Goal: Information Seeking & Learning: Learn about a topic

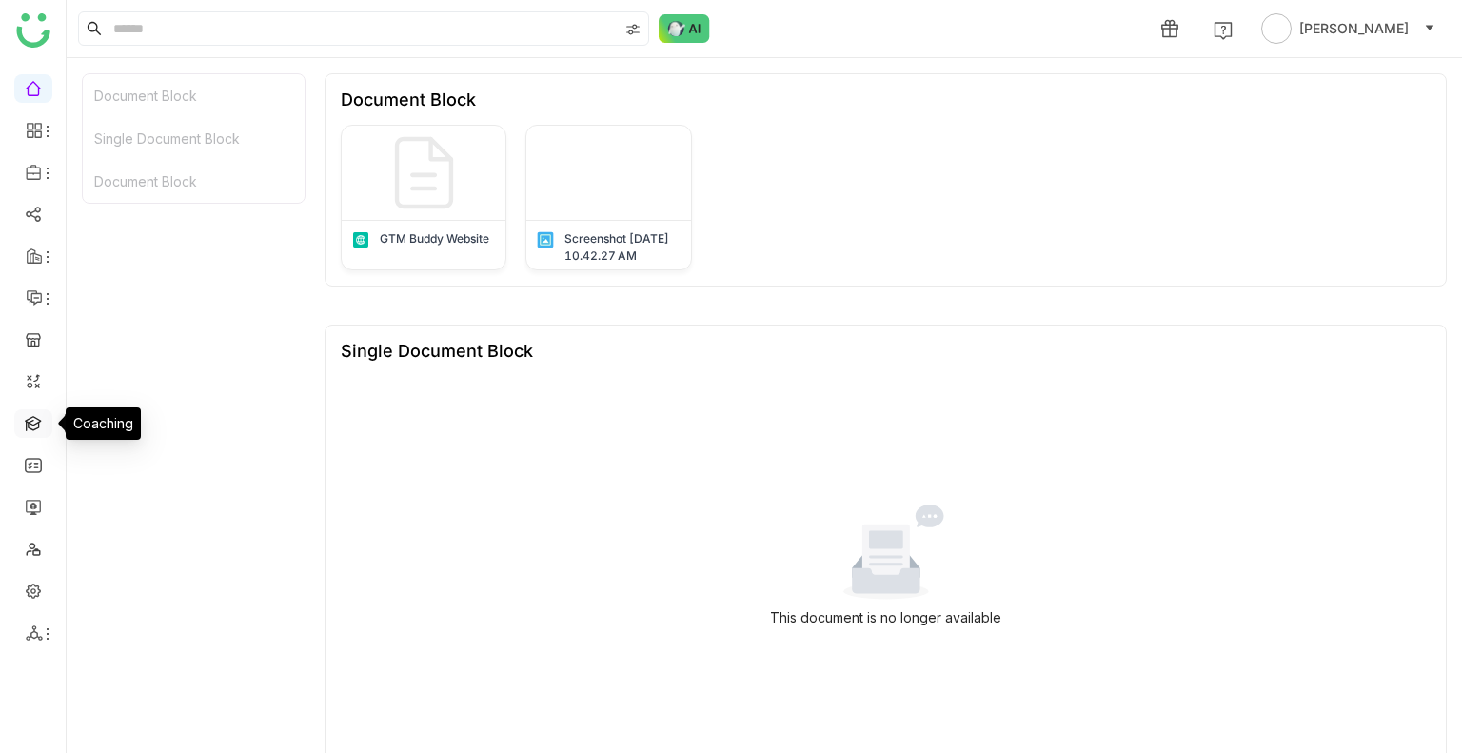
click at [42, 418] on link at bounding box center [33, 422] width 17 height 16
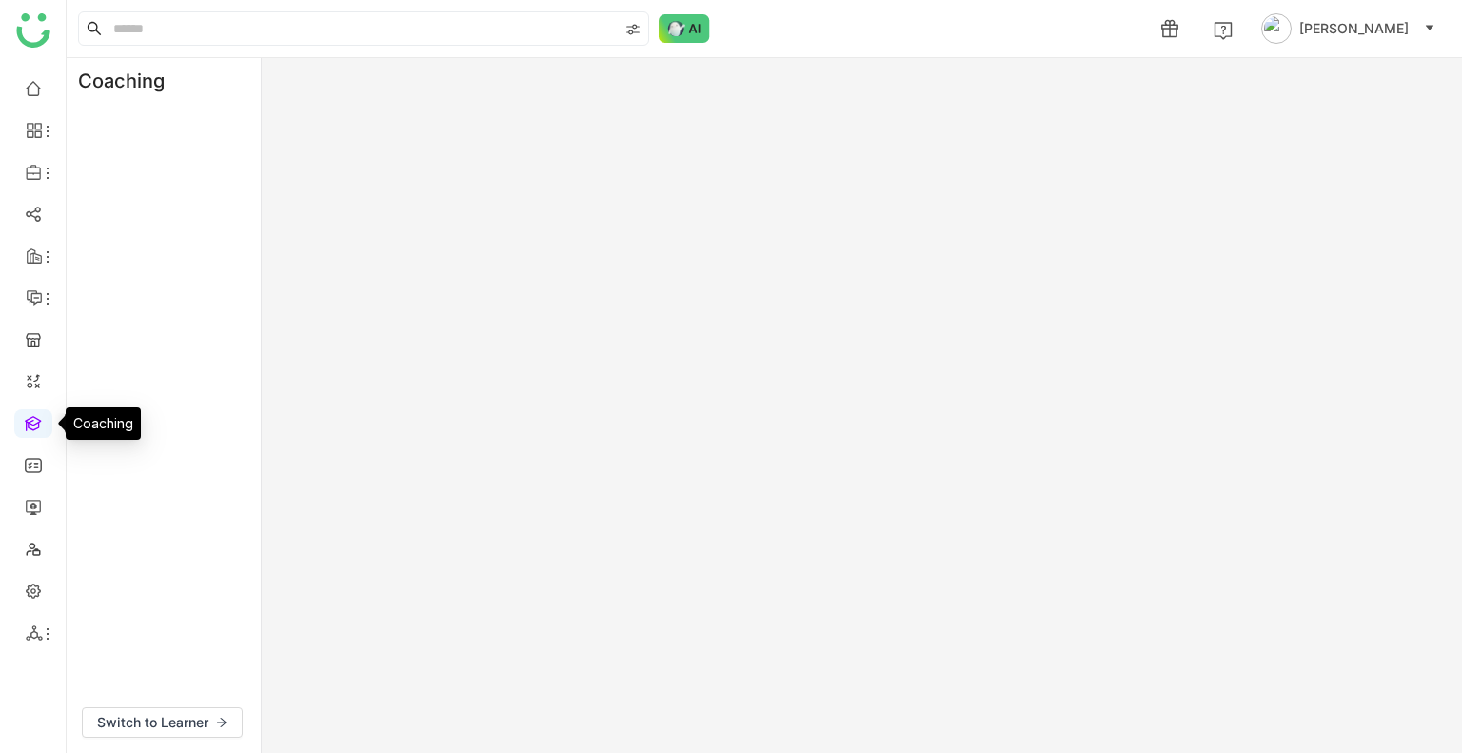
click at [42, 418] on link at bounding box center [33, 422] width 17 height 16
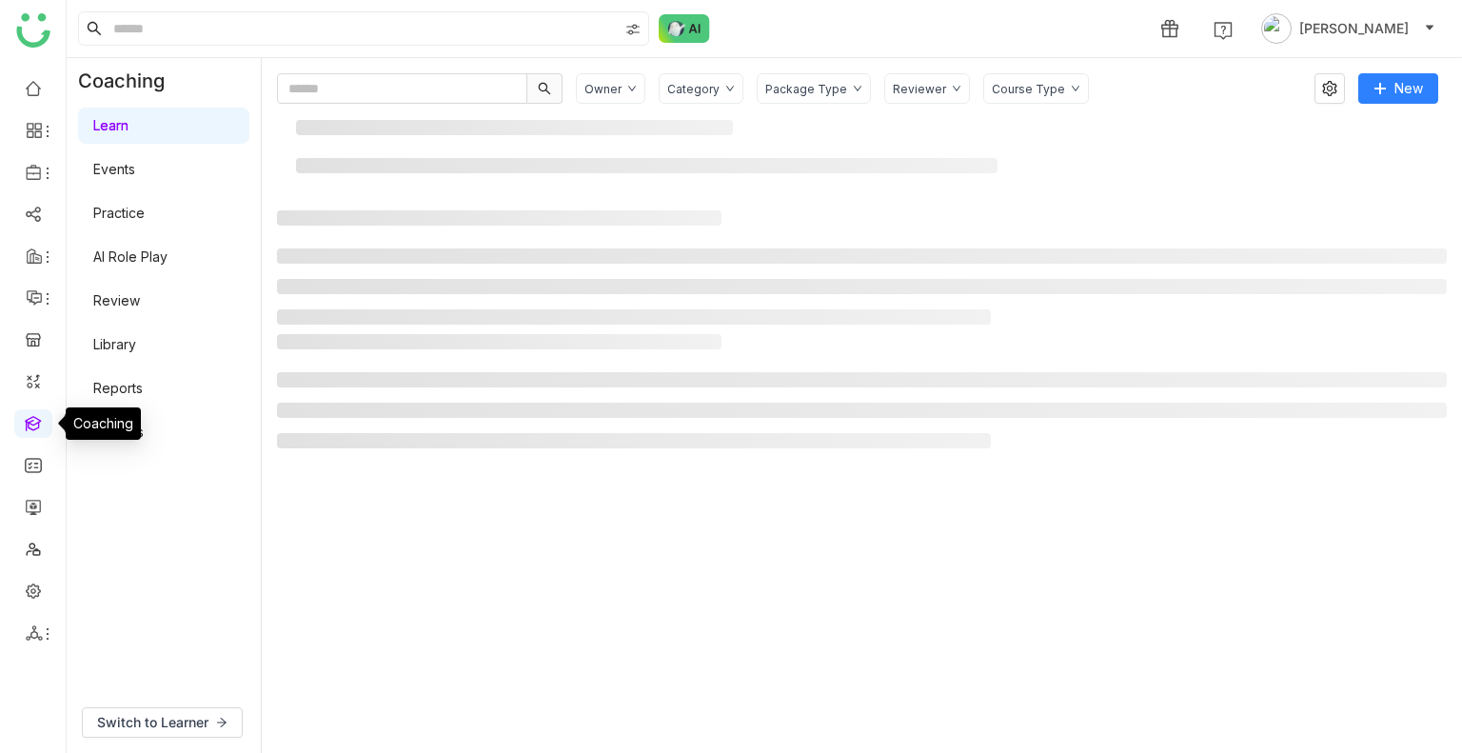
click at [42, 418] on link at bounding box center [33, 422] width 17 height 16
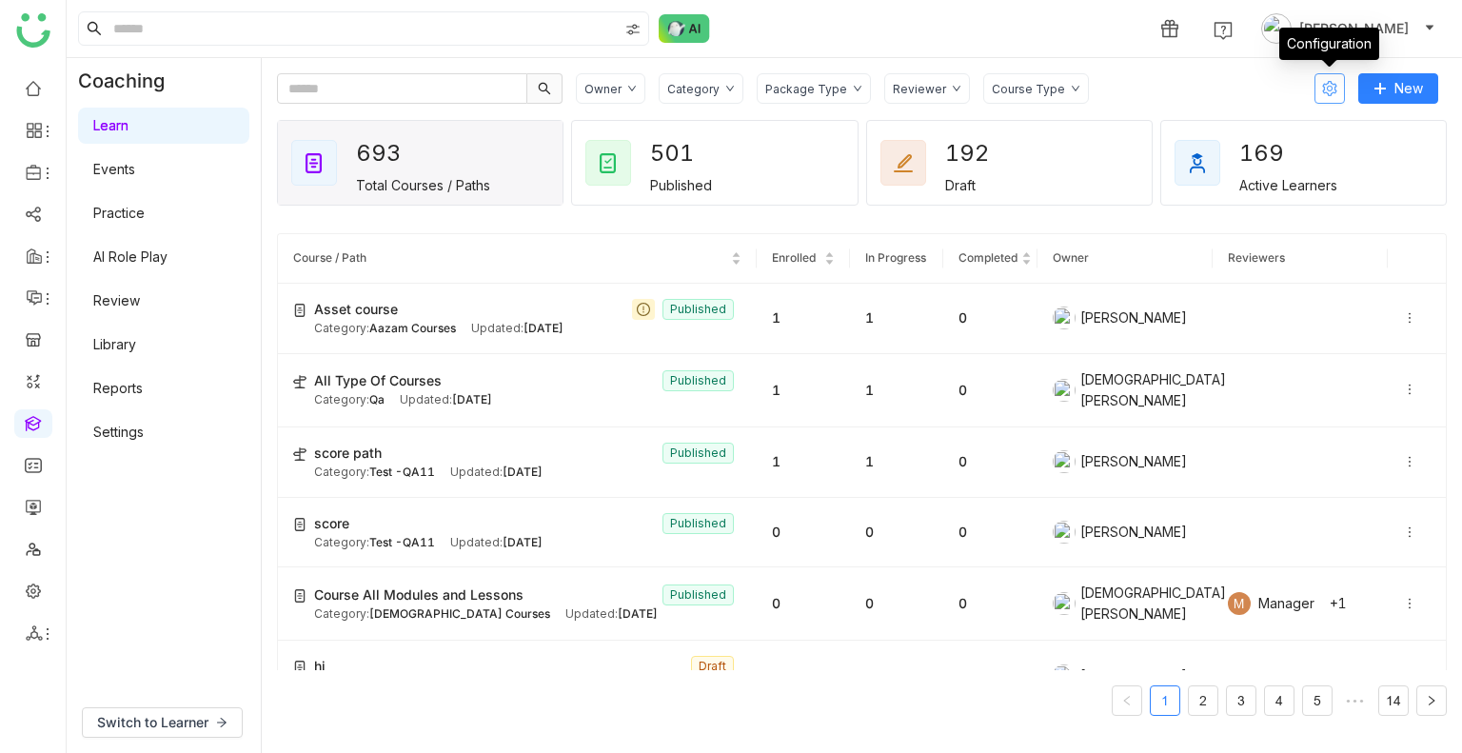
click at [1331, 84] on icon at bounding box center [1329, 88] width 15 height 15
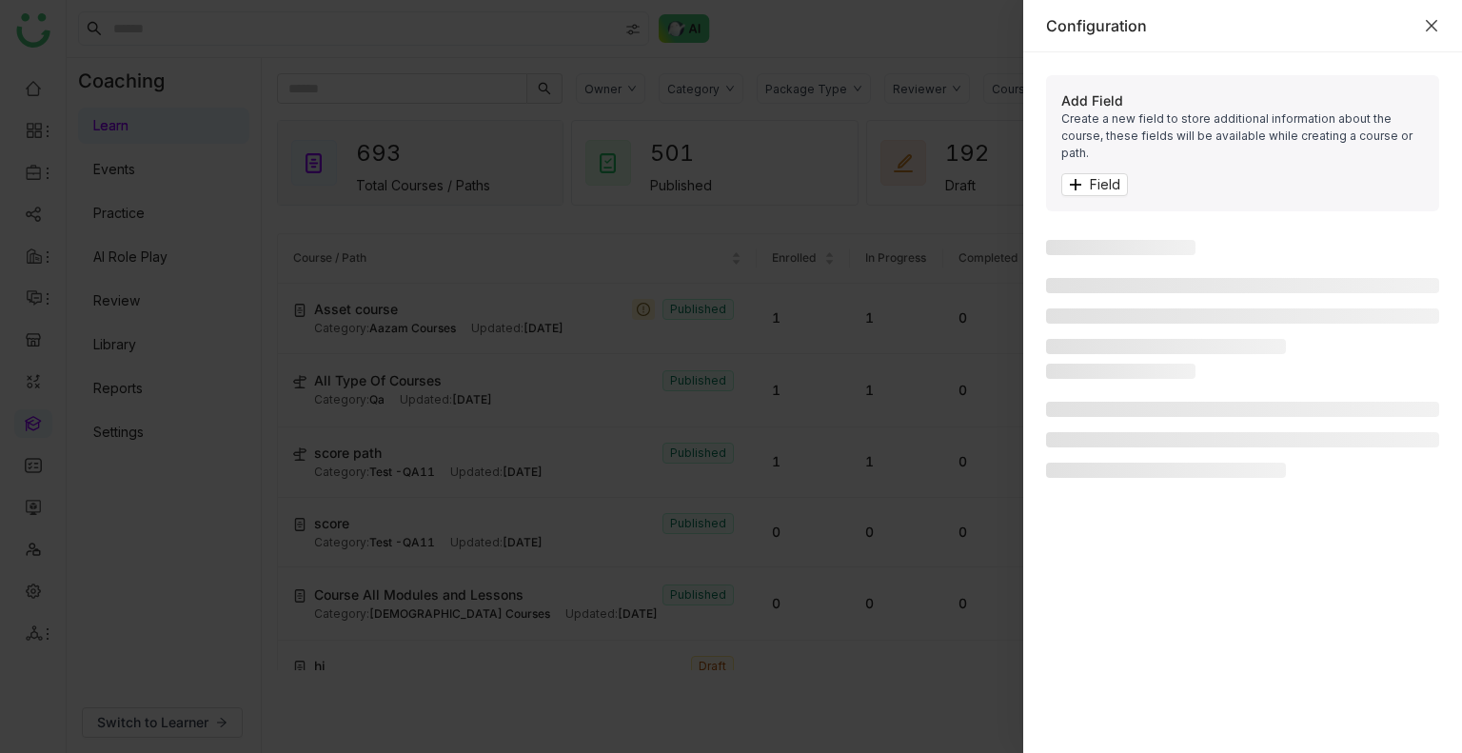
click at [1433, 30] on icon "Close" at bounding box center [1431, 25] width 15 height 15
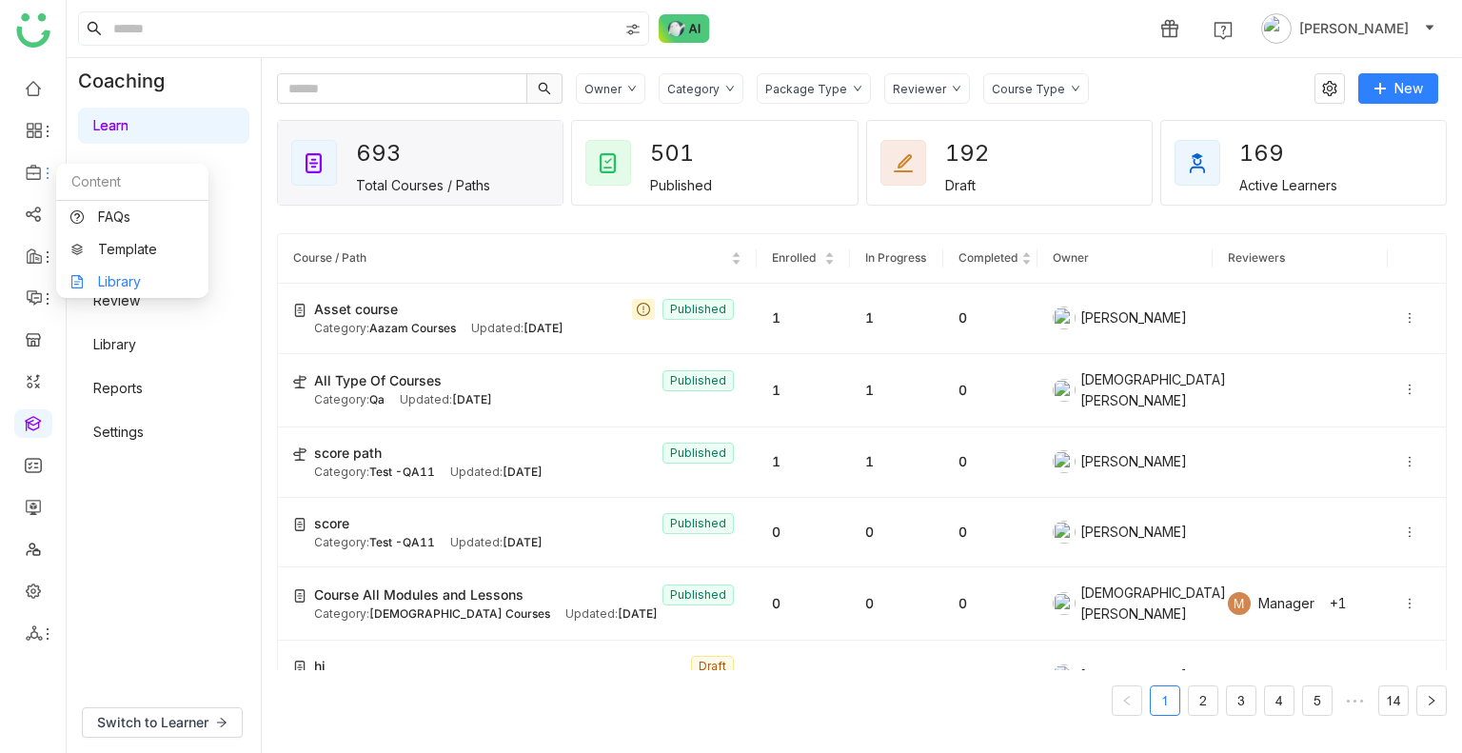
click at [128, 275] on link "Library" at bounding box center [132, 281] width 124 height 13
click at [128, 273] on body "1 Uday Bhanu Coaching Learn Events Practice AI Role Play Review Library Reports…" at bounding box center [731, 376] width 1462 height 753
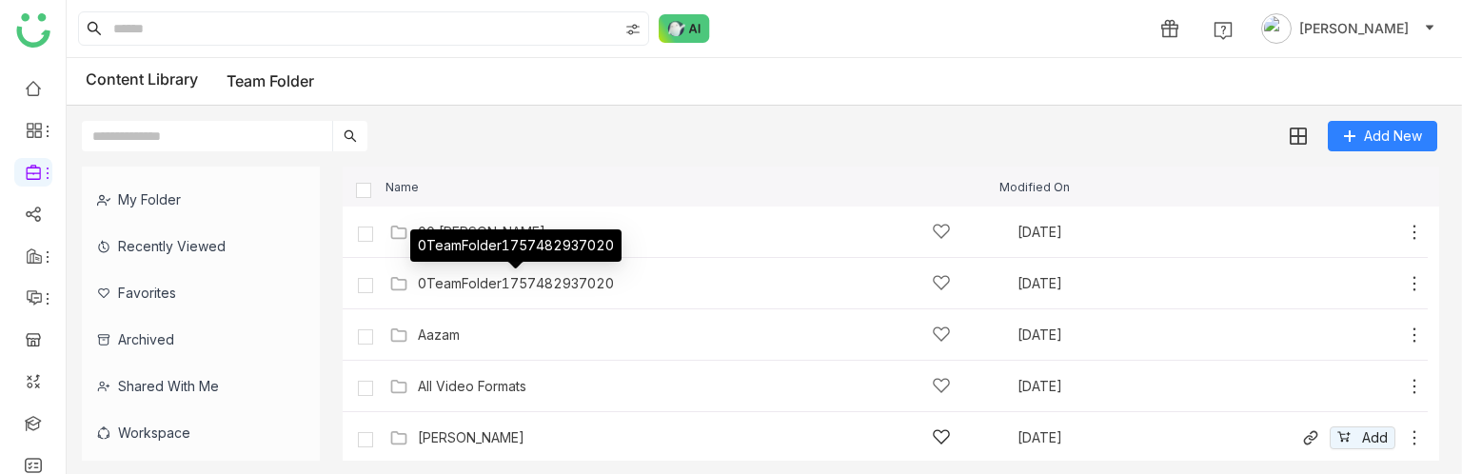
click at [584, 279] on div "0TeamFolder1757482937020" at bounding box center [516, 283] width 196 height 15
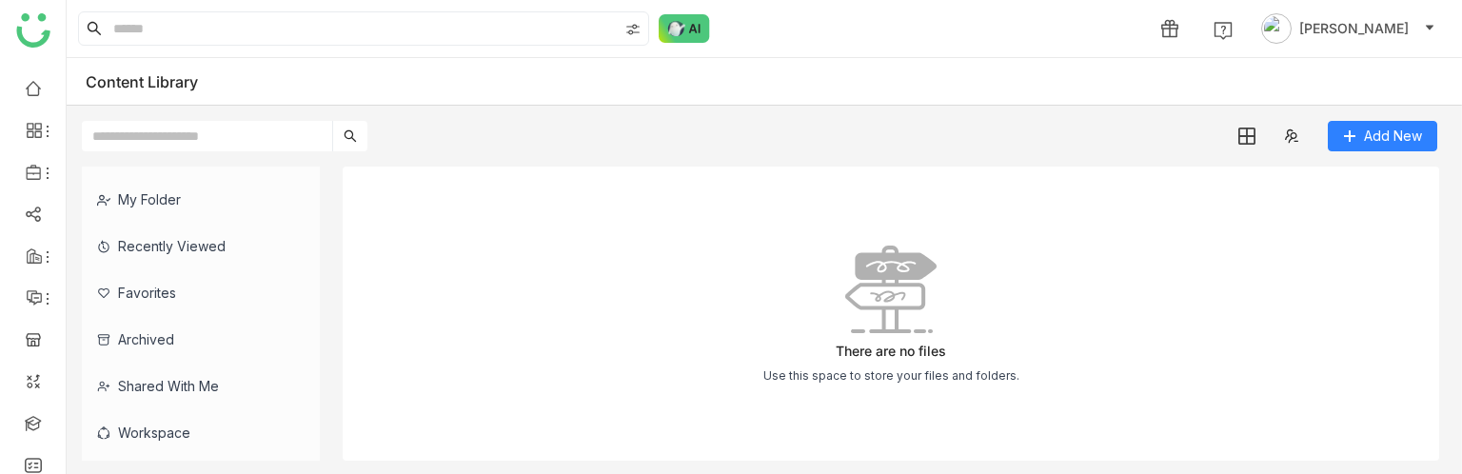
click at [914, 170] on div "There are no files Use this space to store your files and folders." at bounding box center [891, 314] width 1097 height 294
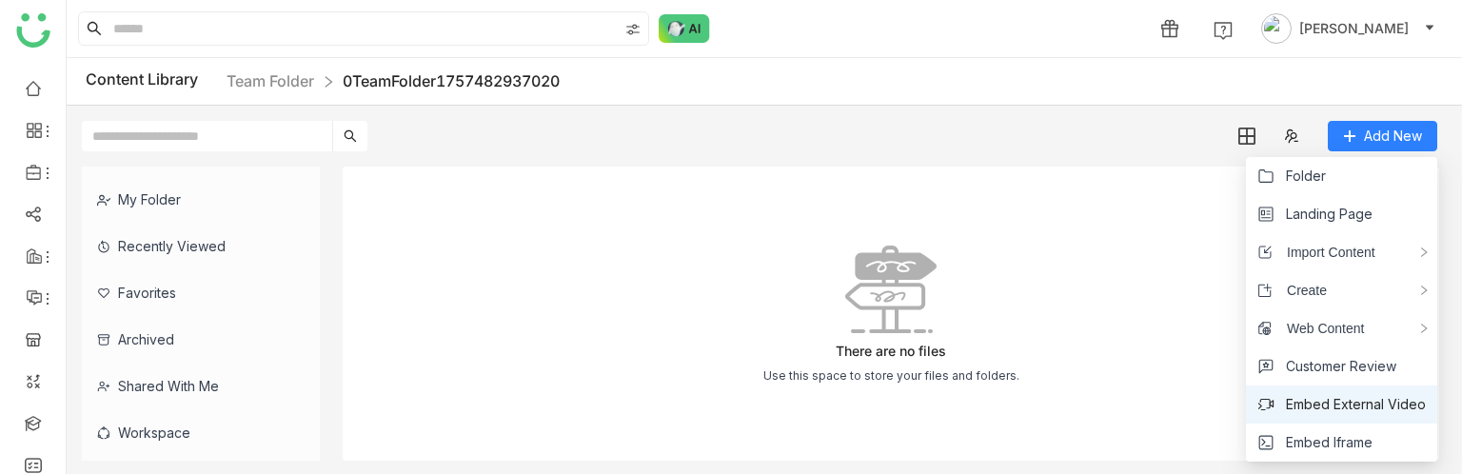
click at [1341, 399] on span "Embed External Video" at bounding box center [1356, 404] width 140 height 21
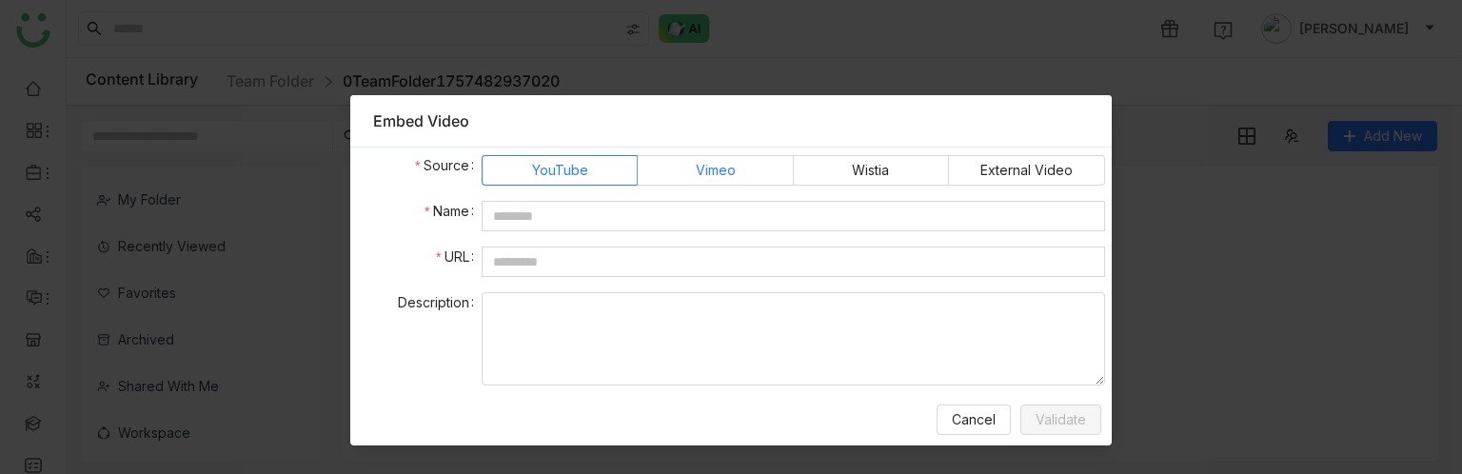
click at [705, 155] on label "Vimeo" at bounding box center [715, 170] width 155 height 30
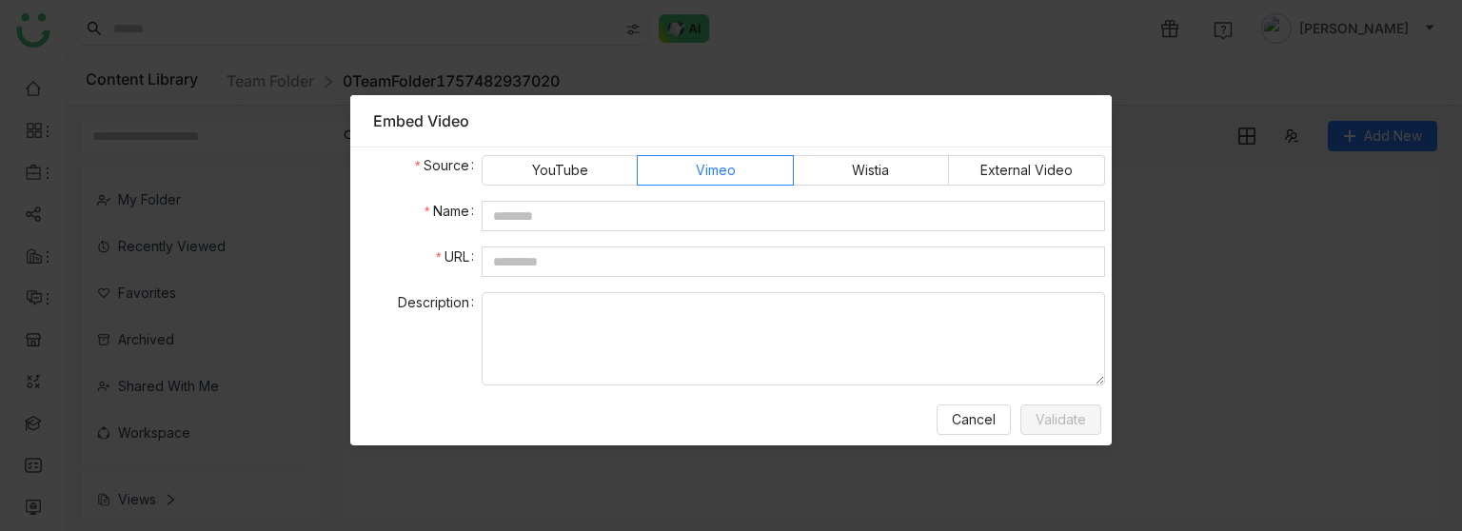
click at [1180, 390] on nz-modal-container "Embed Video Source YouTube Vimeo Wistia External Video Name URL Description Can…" at bounding box center [731, 265] width 1462 height 531
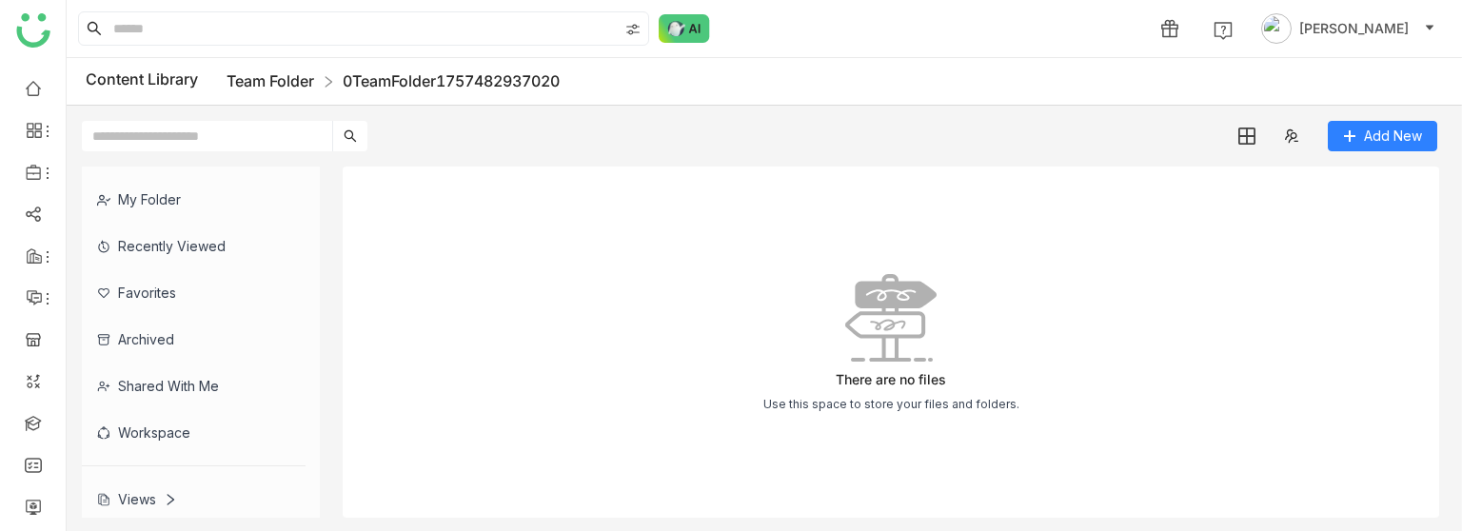
click at [287, 82] on link "Team Folder" at bounding box center [271, 80] width 88 height 19
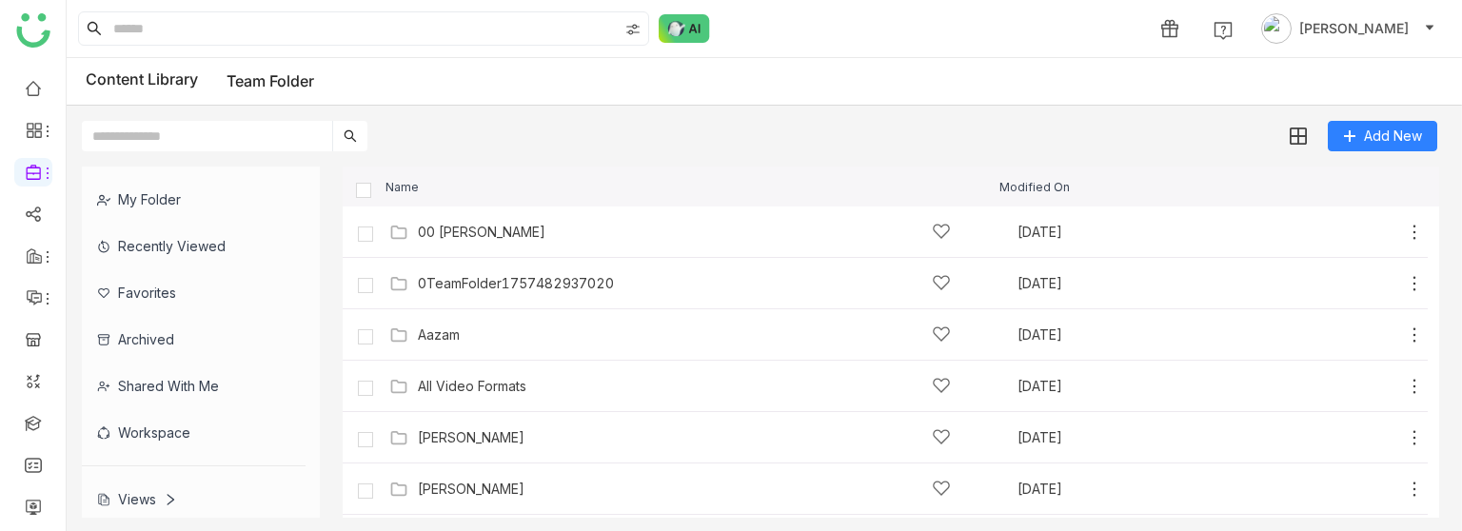
click at [468, 273] on div "0TeamFolder1757482937020" at bounding box center [684, 283] width 533 height 20
click at [468, 273] on gtmb-list-view "Name Modified On 00 Arif Folder Sep 9, 2025 Add 0TeamFolder1757482937020 Sep 10…" at bounding box center [891, 342] width 1097 height 351
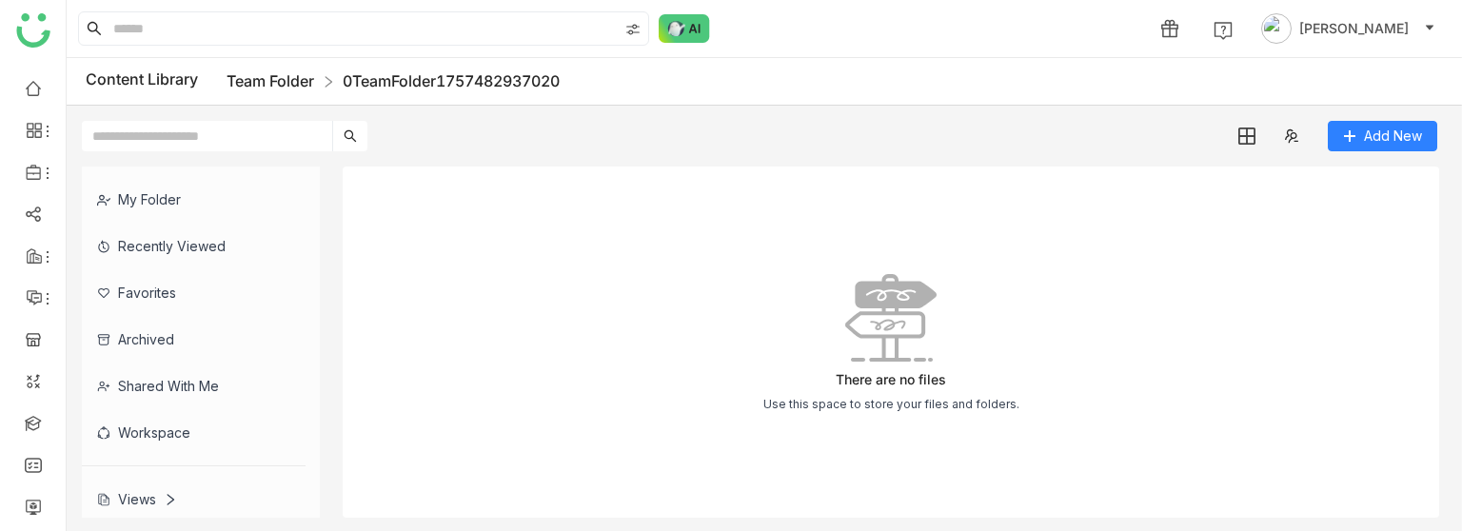
click at [278, 74] on link "Team Folder" at bounding box center [271, 80] width 88 height 19
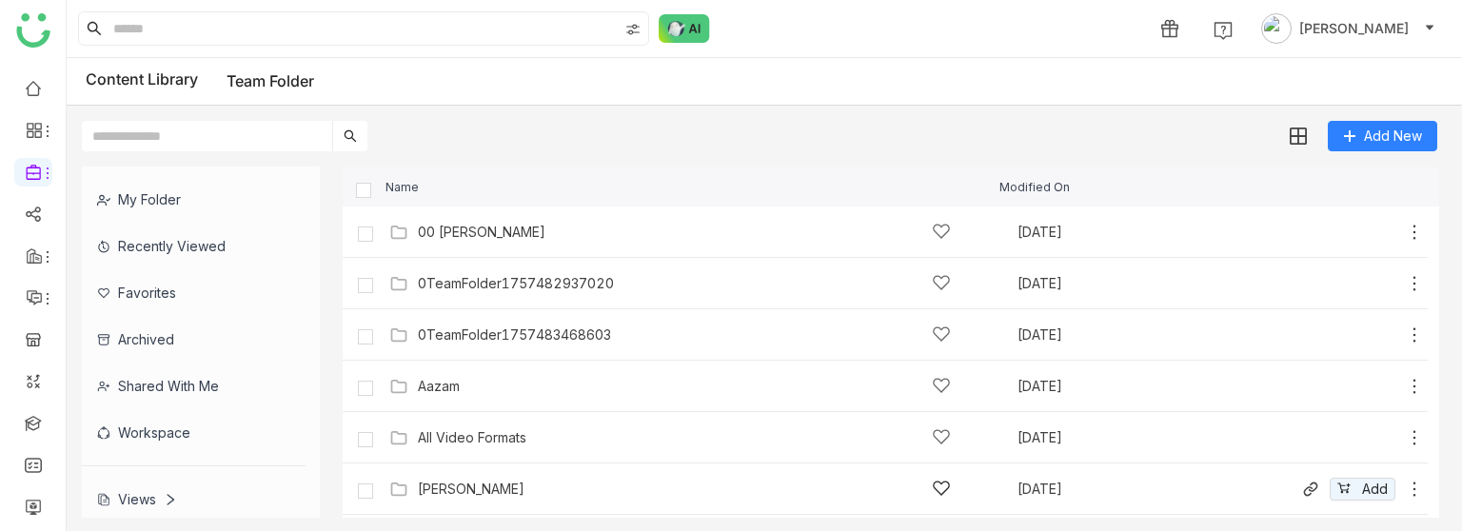
scroll to position [69, 0]
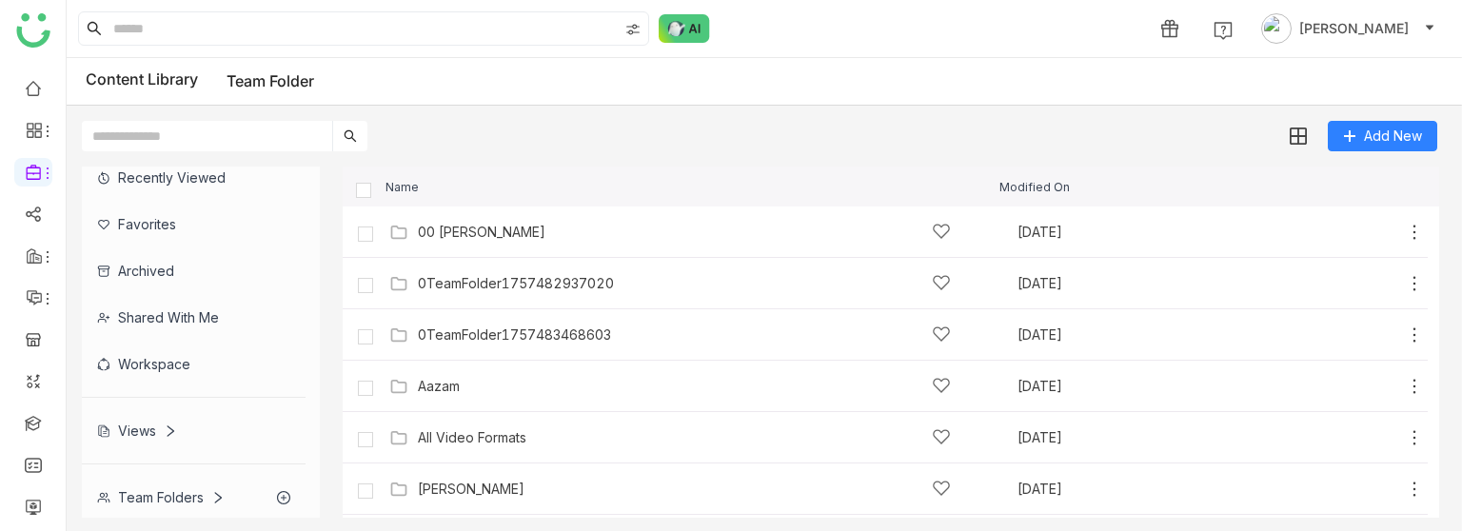
click at [144, 491] on div "Team Folders" at bounding box center [161, 497] width 128 height 16
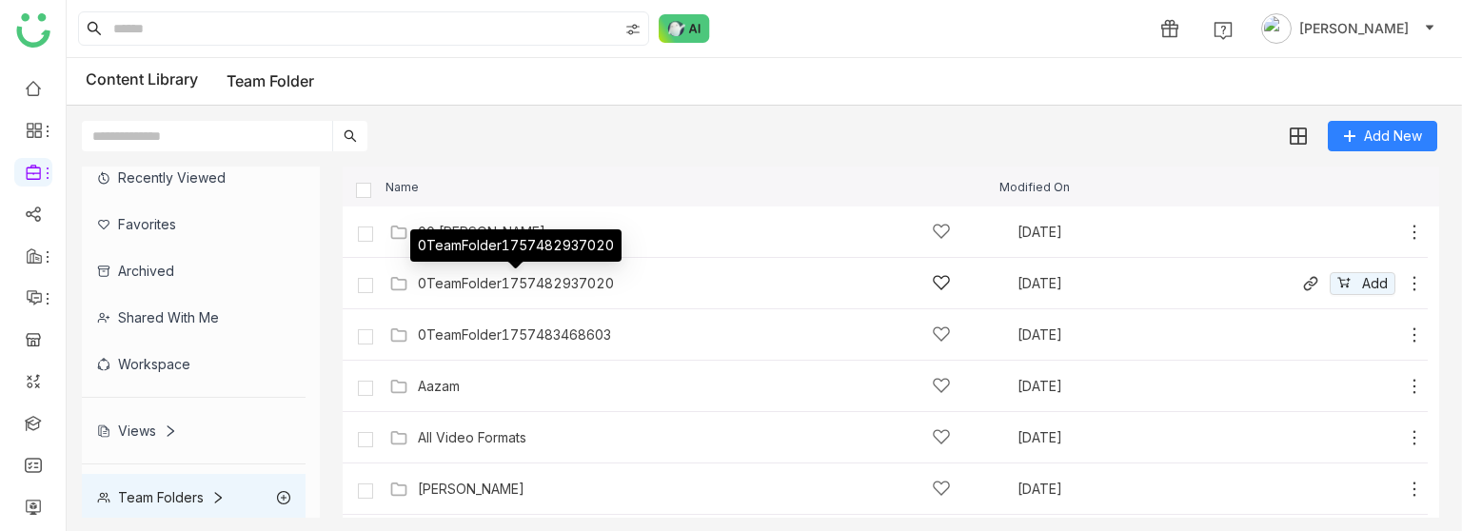
click at [515, 277] on div "0TeamFolder1757482937020" at bounding box center [516, 283] width 196 height 15
click at [515, 277] on gtmb-list-view "Name Modified On 00 Arif Folder Sep 9, 2025 Add 0TeamFolder1757482937020 Sep 10…" at bounding box center [891, 342] width 1097 height 351
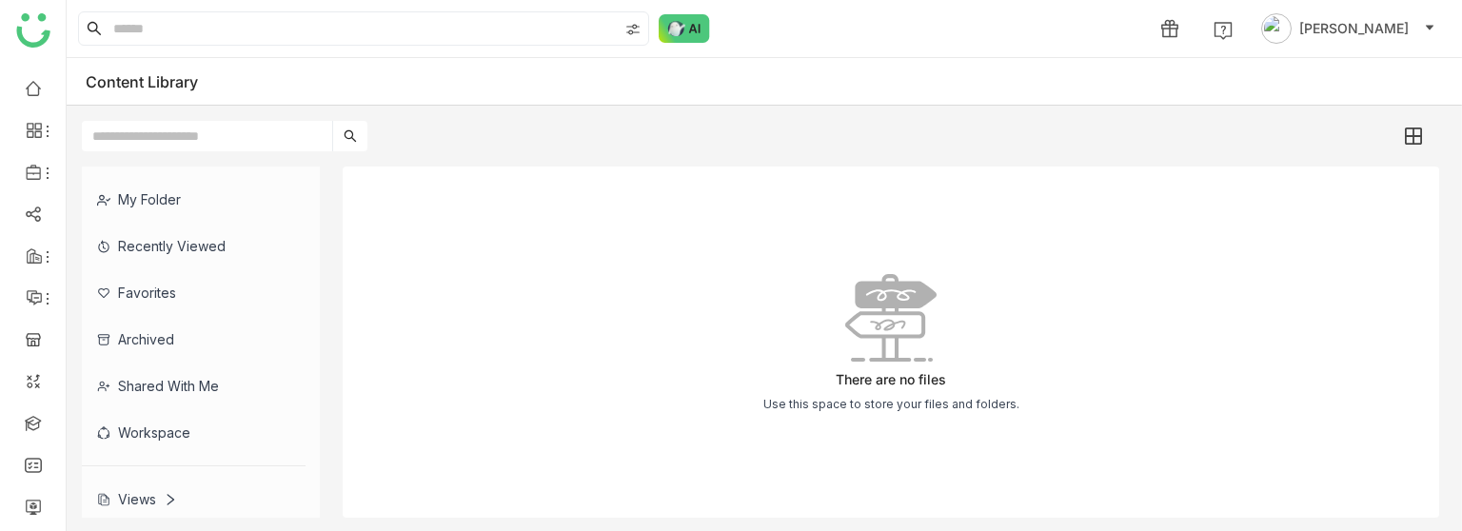
scroll to position [69, 0]
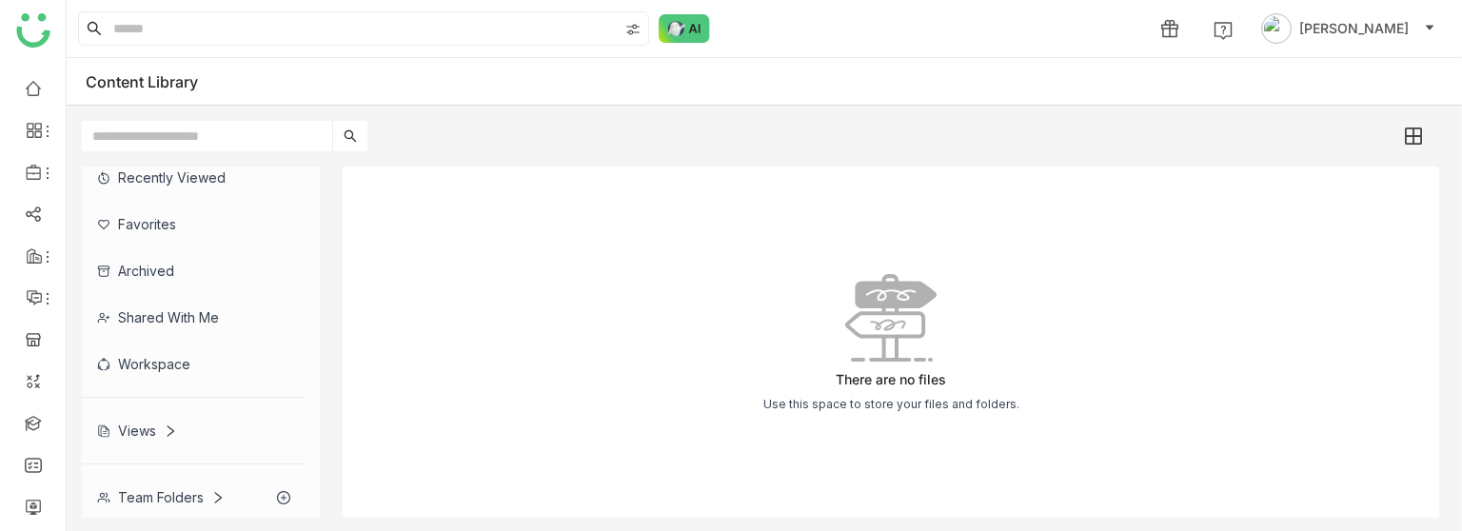
click at [151, 486] on div "Team Folders" at bounding box center [194, 497] width 224 height 47
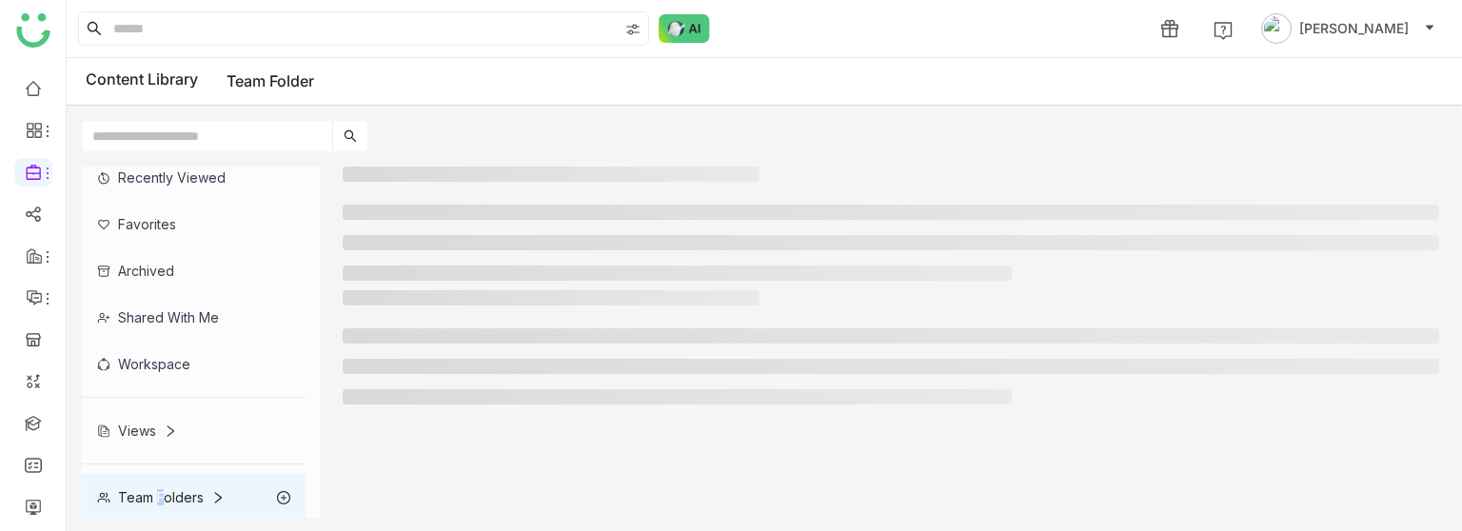
click at [151, 486] on div "Team Folders" at bounding box center [194, 497] width 224 height 47
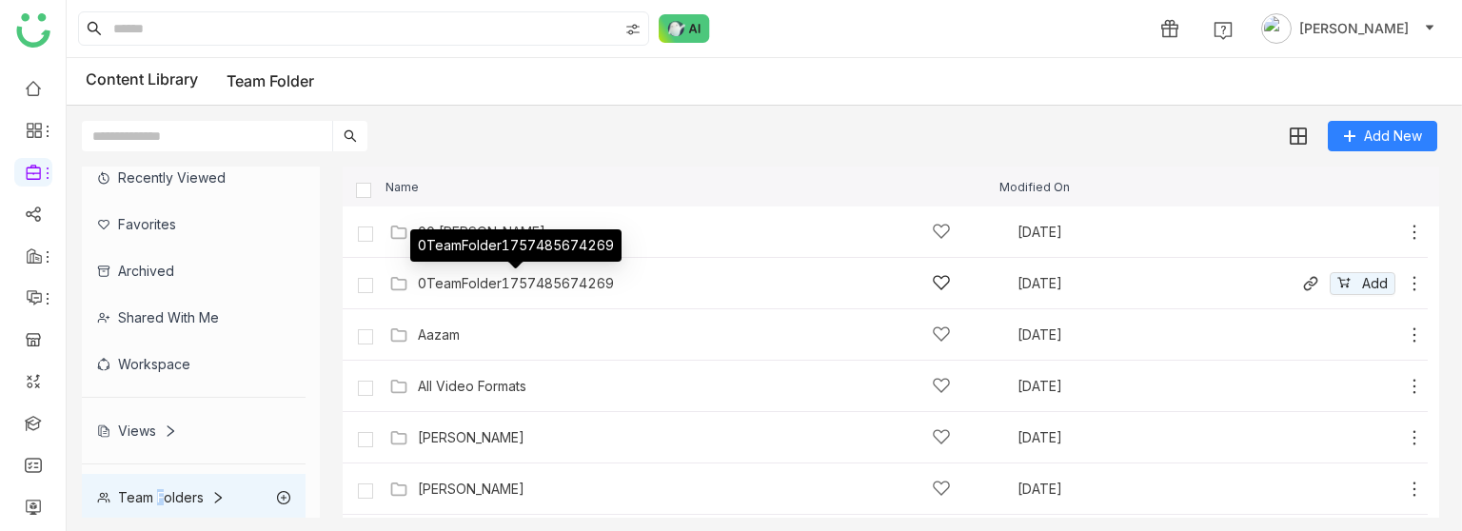
click at [488, 285] on div "0TeamFolder1757485674269" at bounding box center [516, 283] width 196 height 15
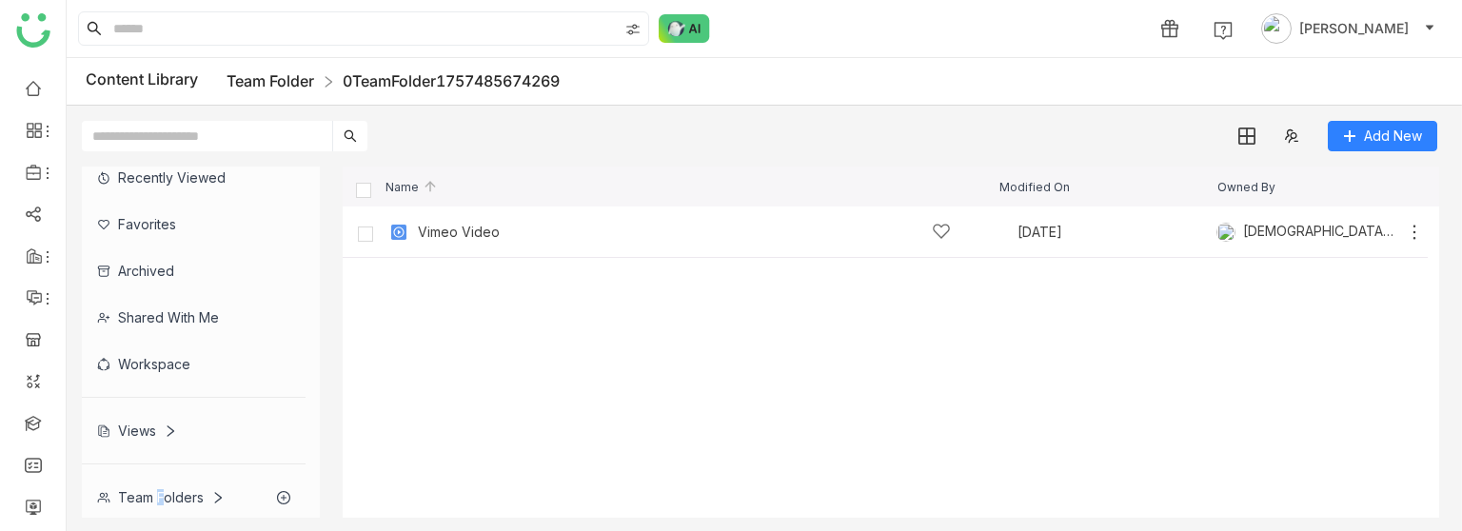
click at [289, 79] on link "Team Folder" at bounding box center [271, 80] width 88 height 19
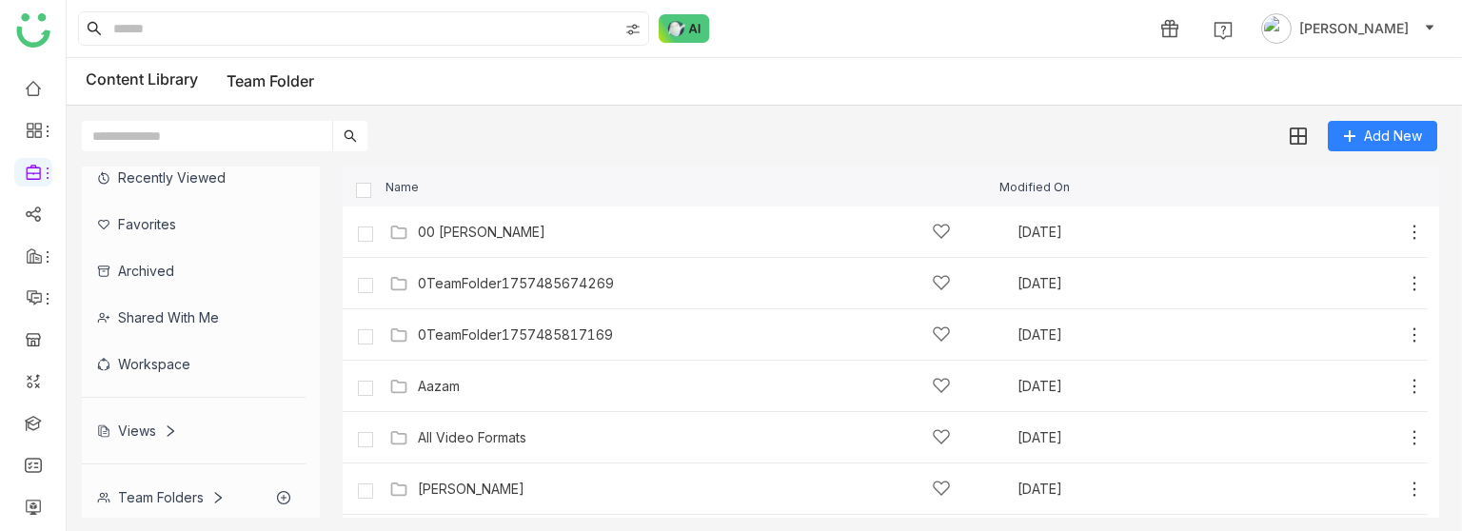
click at [194, 141] on input "text" at bounding box center [207, 136] width 250 height 30
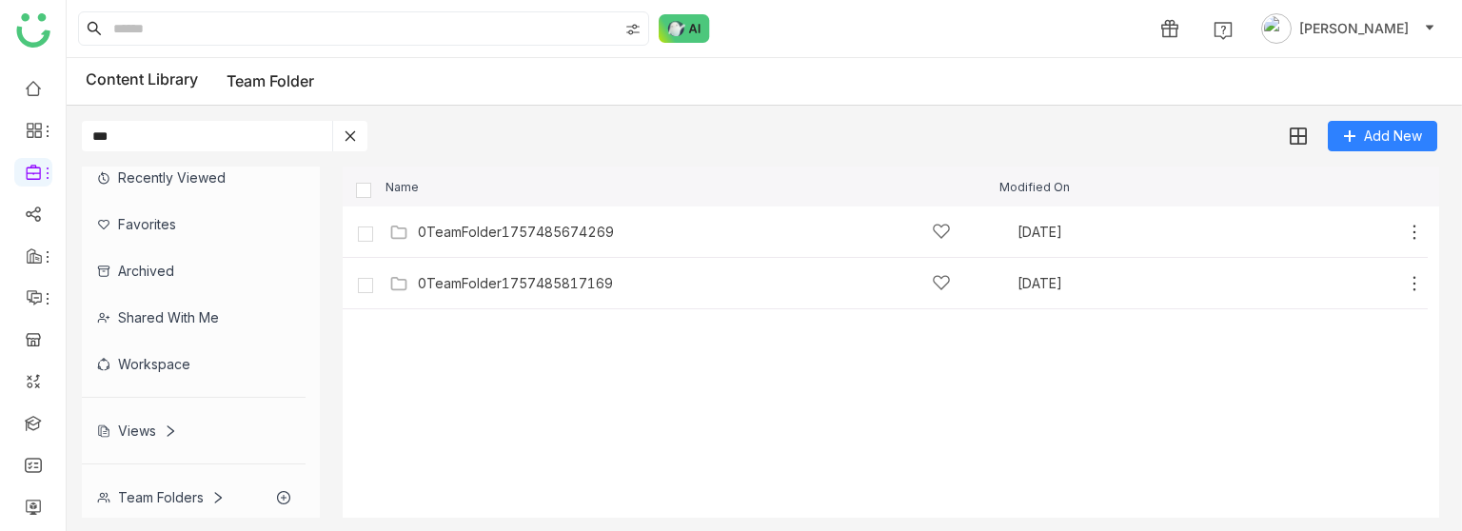
type input "****"
click at [194, 141] on input "****" at bounding box center [207, 136] width 250 height 30
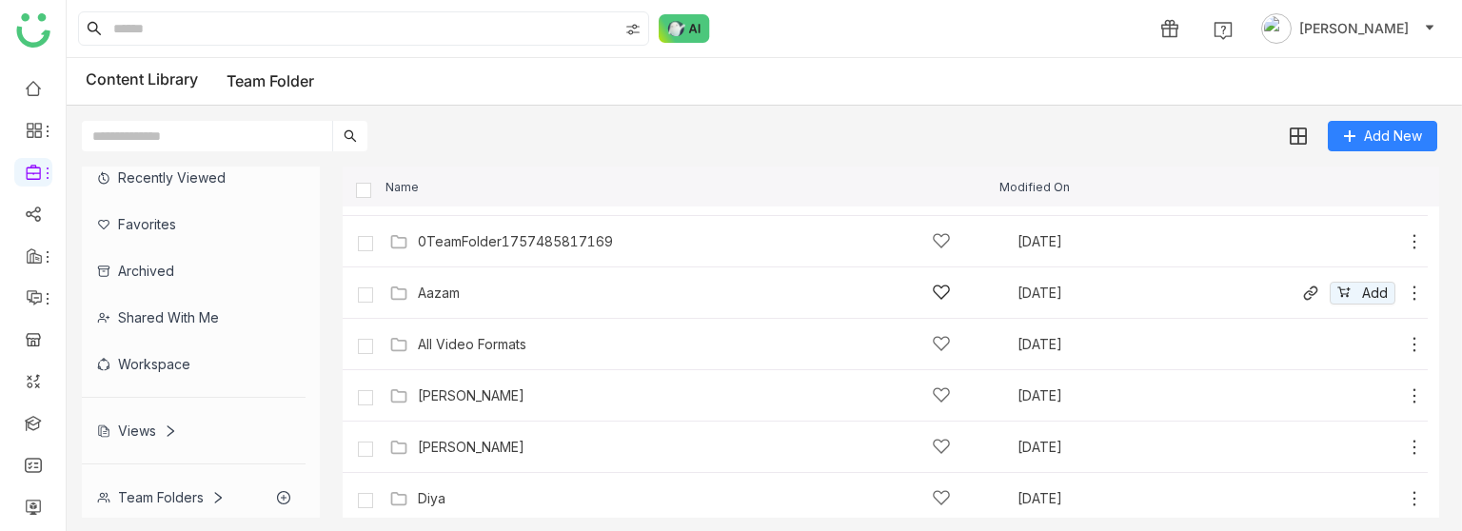
scroll to position [95, 0]
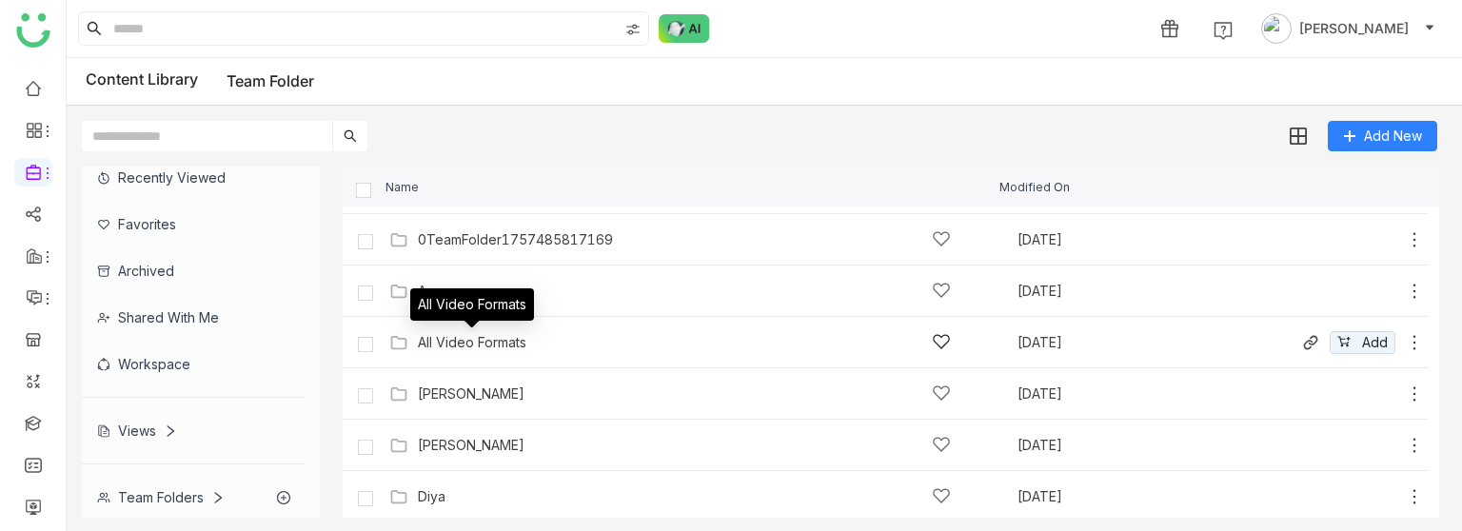
click at [512, 337] on div "All Video Formats" at bounding box center [472, 342] width 109 height 15
click at [512, 337] on gtmb-list-view "Name Modified On 00 Arif Folder Sep 9, 2025 Add 0TeamFolder1757485674269 Sep 10…" at bounding box center [891, 342] width 1097 height 351
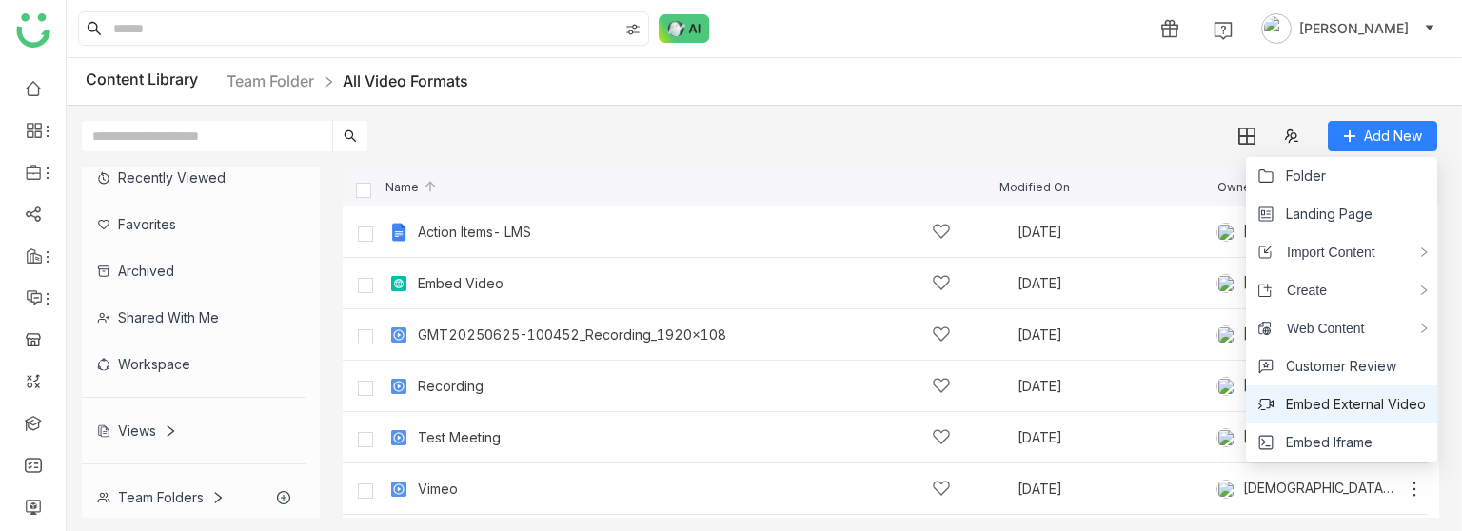
click at [1331, 394] on span "Embed External Video" at bounding box center [1356, 404] width 140 height 21
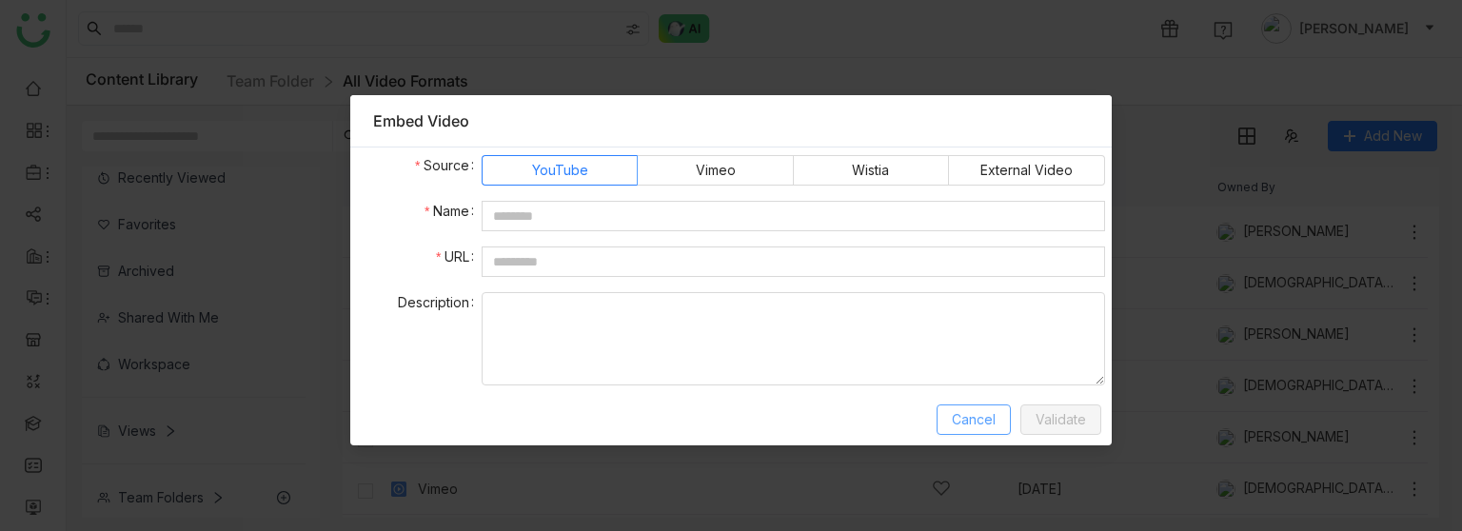
click at [994, 425] on span "Cancel" at bounding box center [974, 419] width 44 height 21
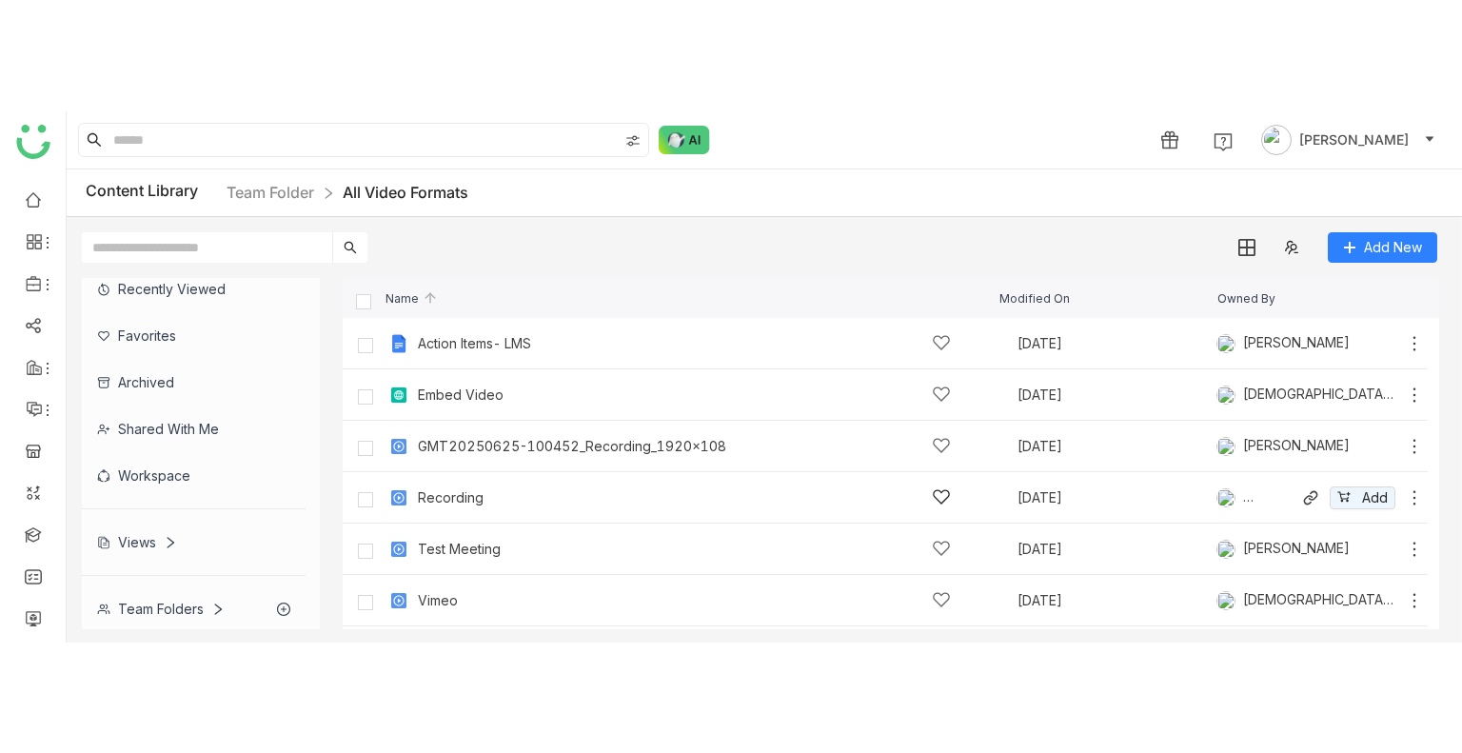
scroll to position [150, 0]
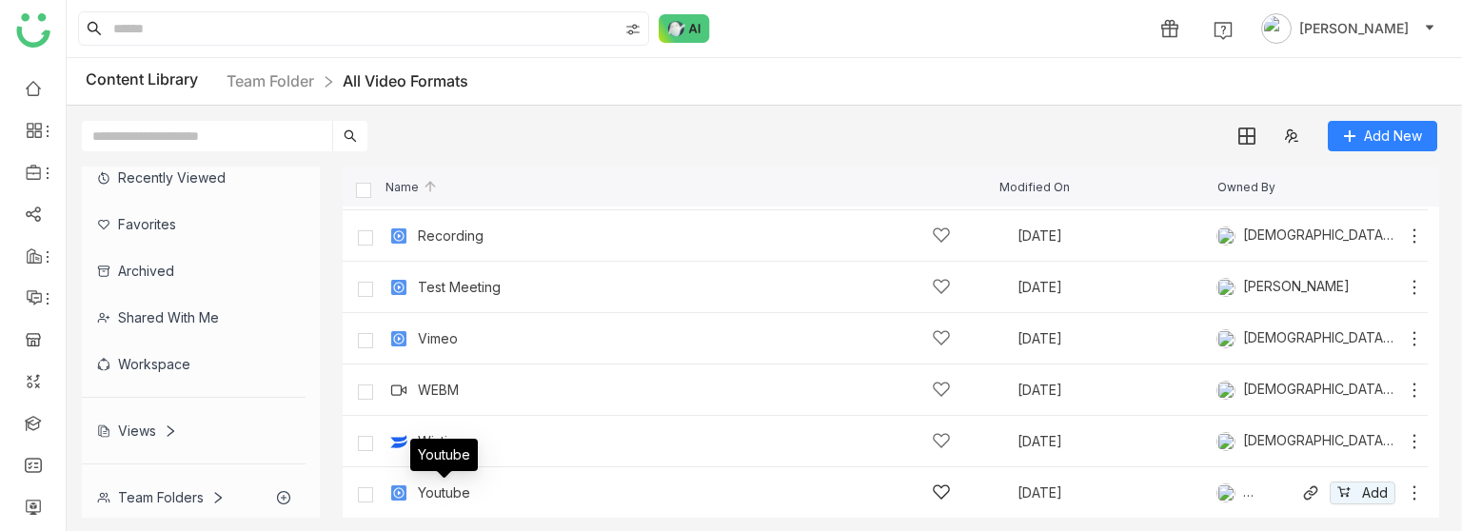
click at [434, 486] on div "Youtube" at bounding box center [444, 493] width 52 height 15
click at [434, 486] on gtmb-list-view "Name Modified On Owned By Action Items- LMS Mar 21, 2025 Shreya Muralikrishna A…" at bounding box center [891, 342] width 1097 height 351
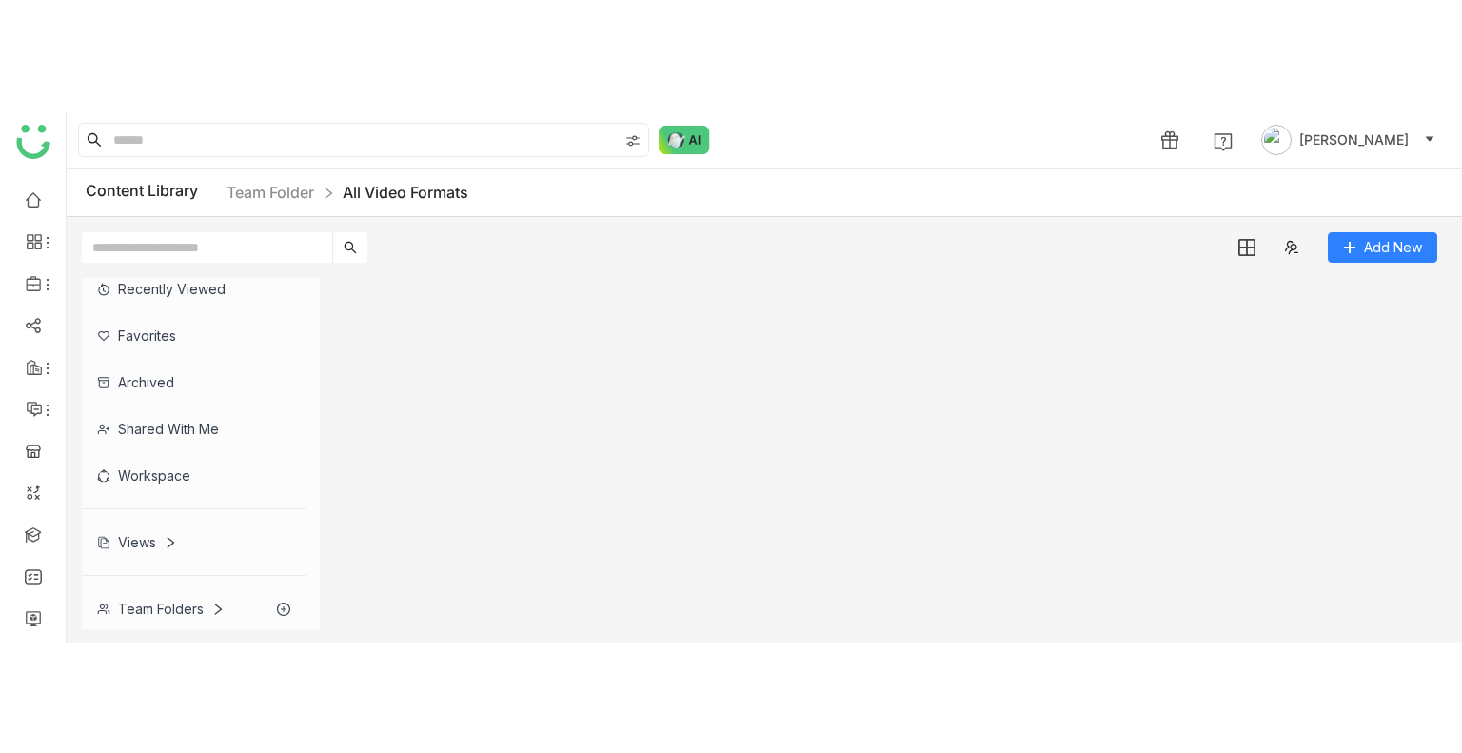
scroll to position [0, 0]
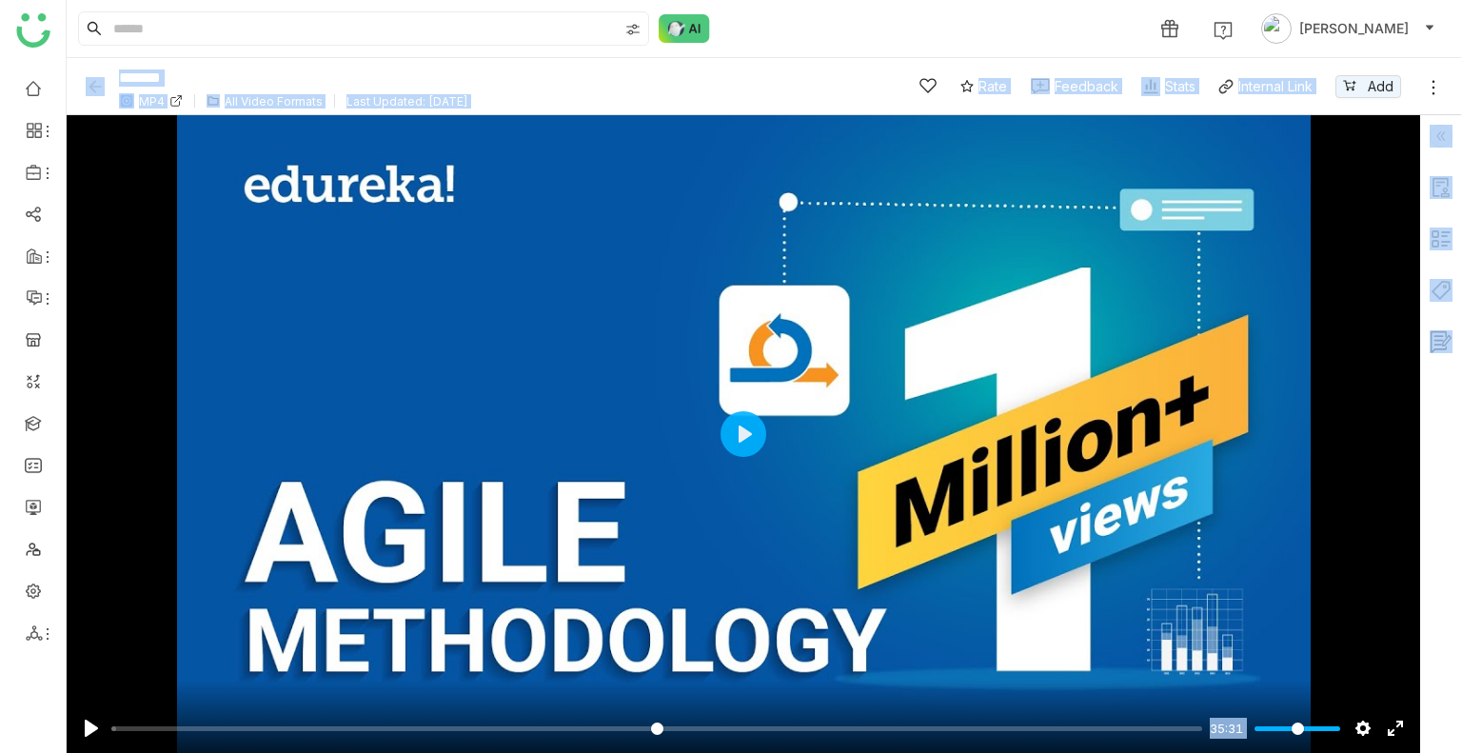
click at [95, 94] on img at bounding box center [95, 86] width 19 height 19
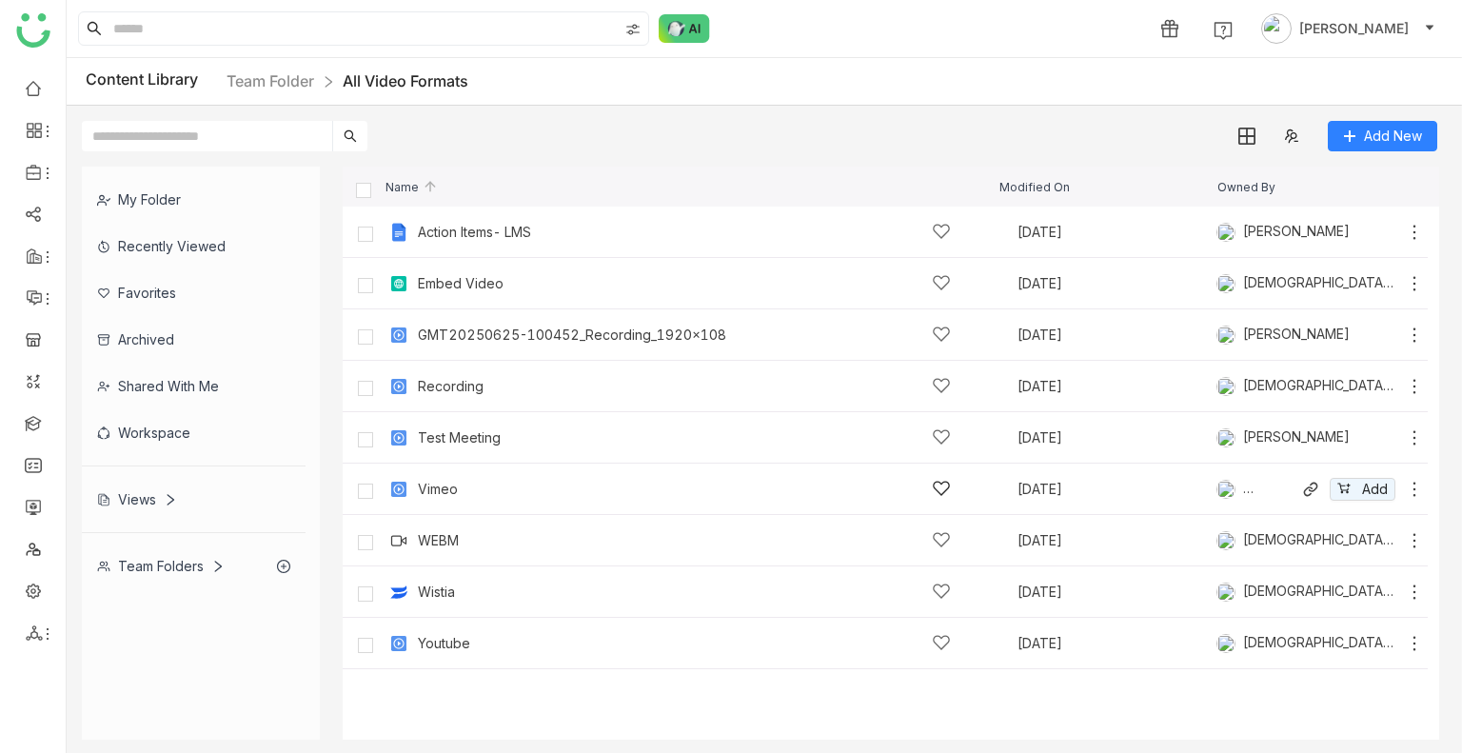
click at [480, 482] on div "Vimeo" at bounding box center [684, 489] width 533 height 20
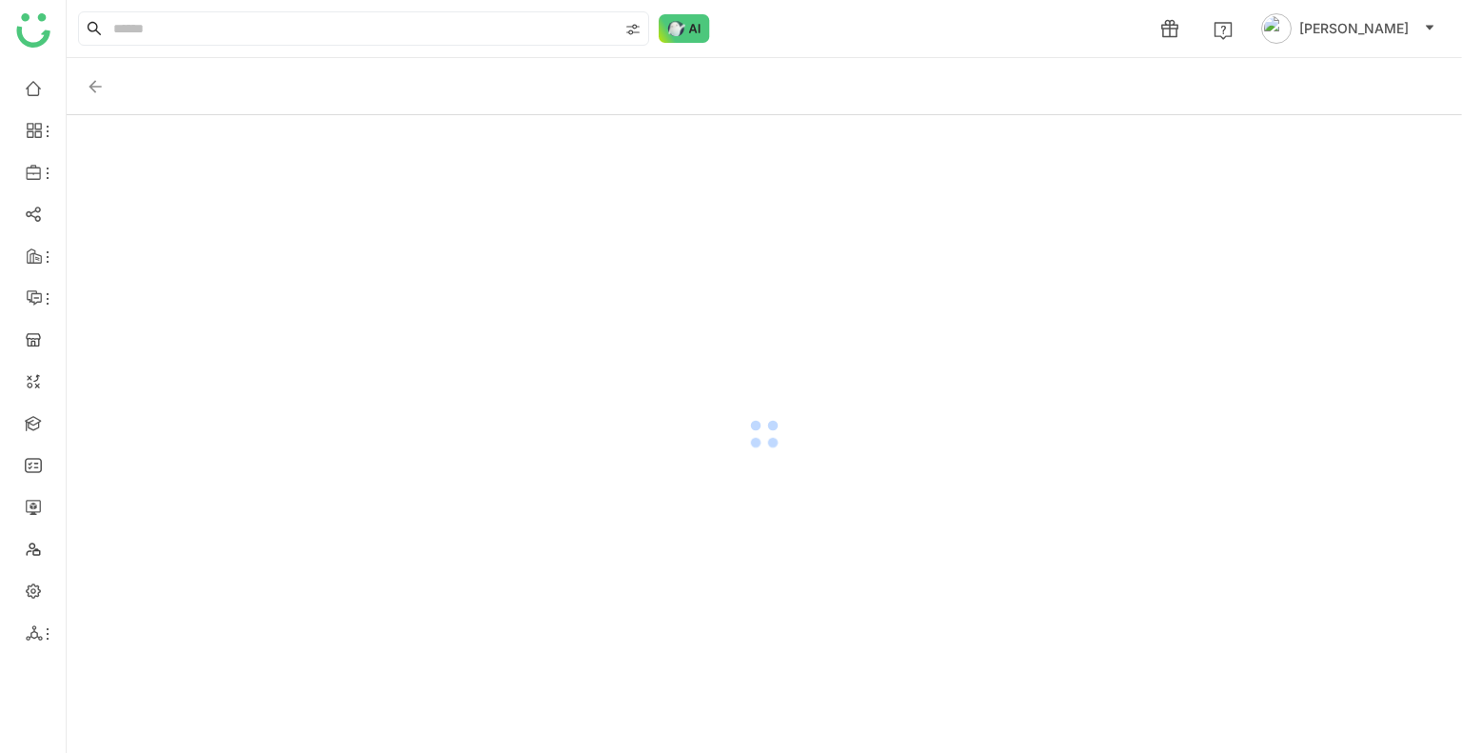
click at [480, 482] on div at bounding box center [765, 434] width 1396 height 638
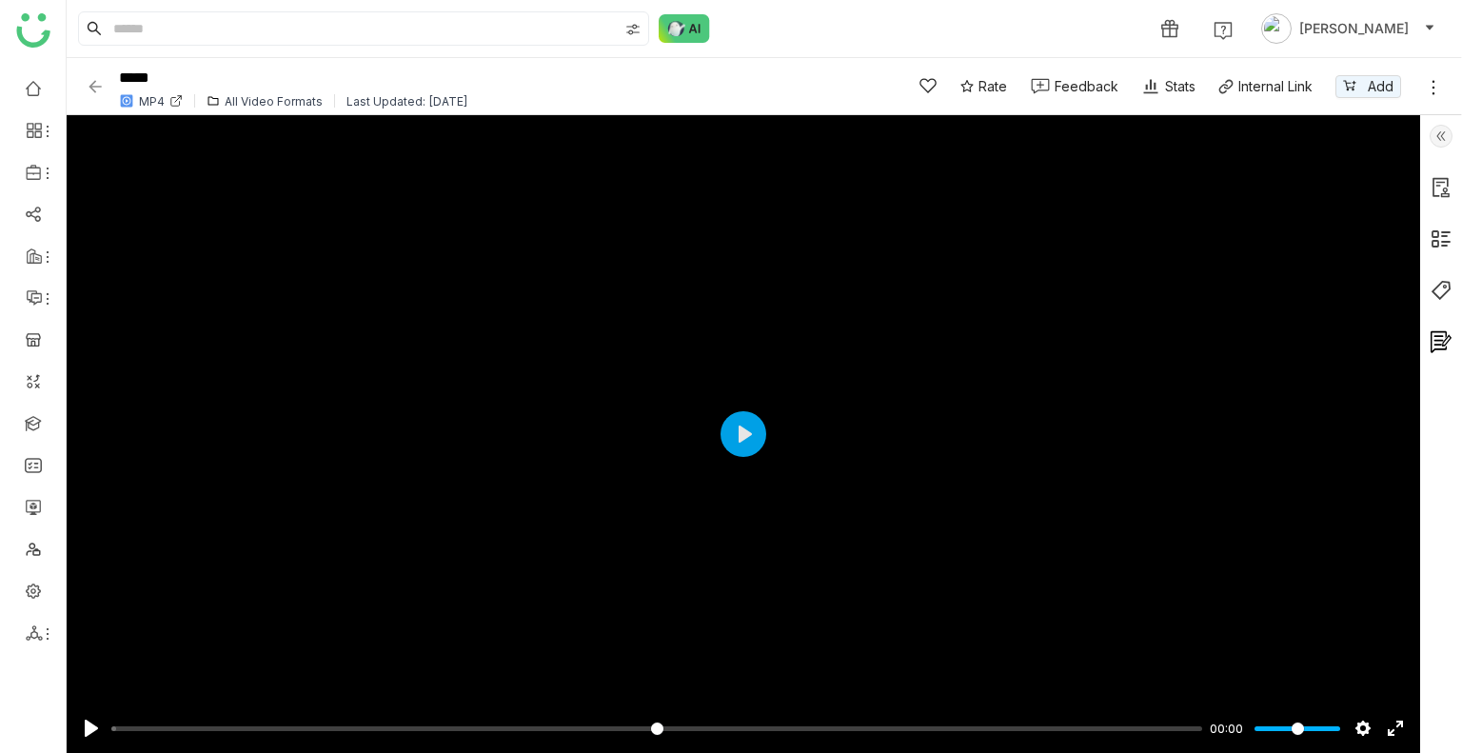
click at [1424, 95] on icon at bounding box center [1433, 87] width 19 height 19
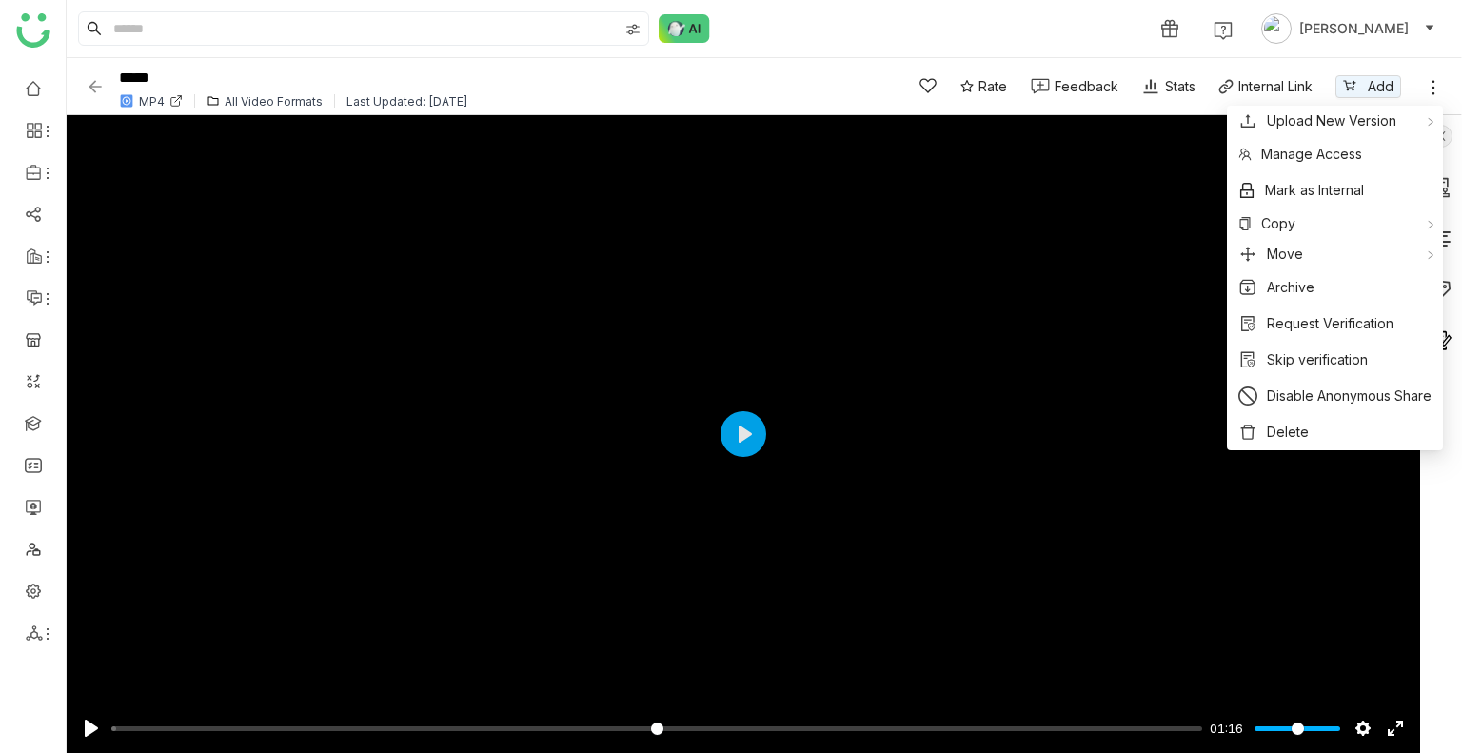
drag, startPoint x: 85, startPoint y: 97, endPoint x: 93, endPoint y: 87, distance: 13.5
click at [93, 87] on div "***** MP4 All Video Formats Last Updated: Aug 16, 2025" at bounding box center [481, 86] width 791 height 52
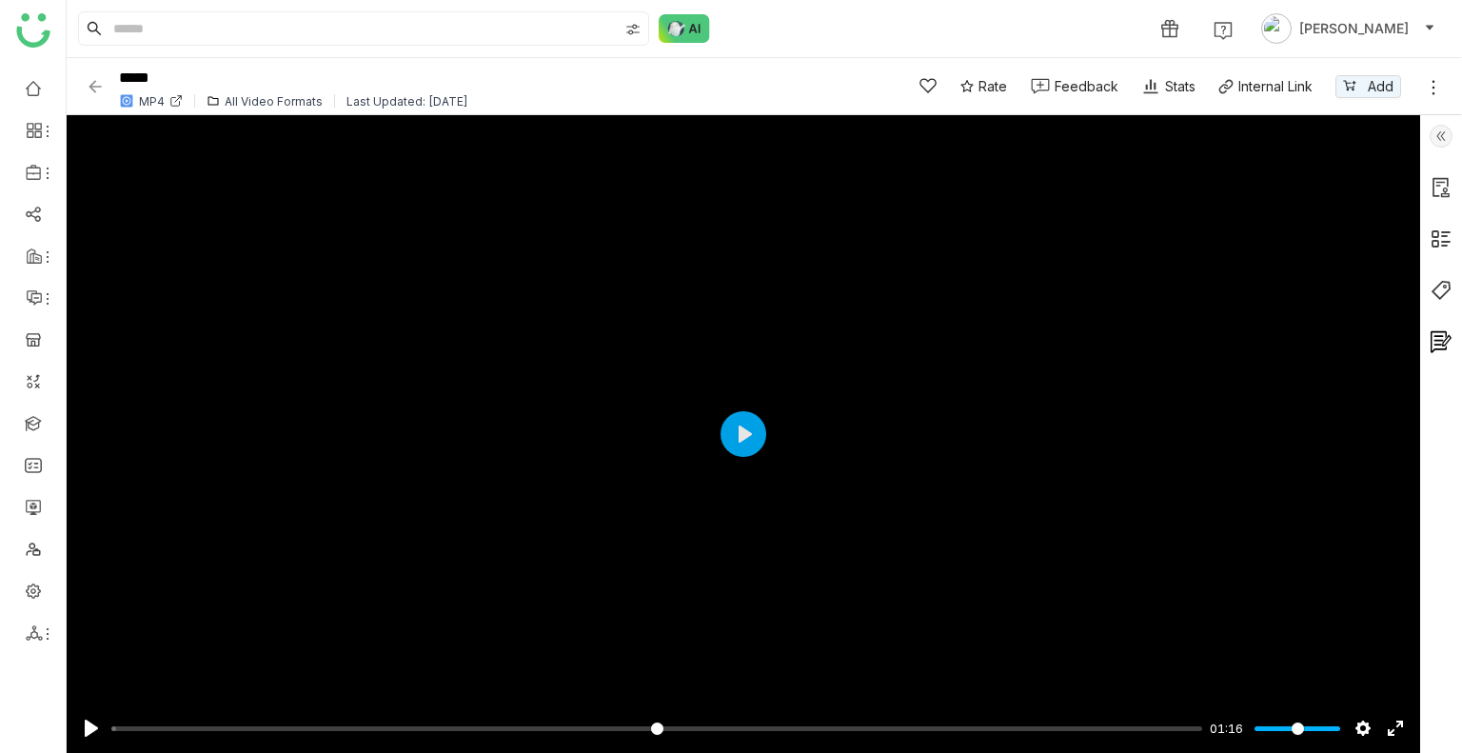
click at [93, 87] on img at bounding box center [95, 86] width 19 height 19
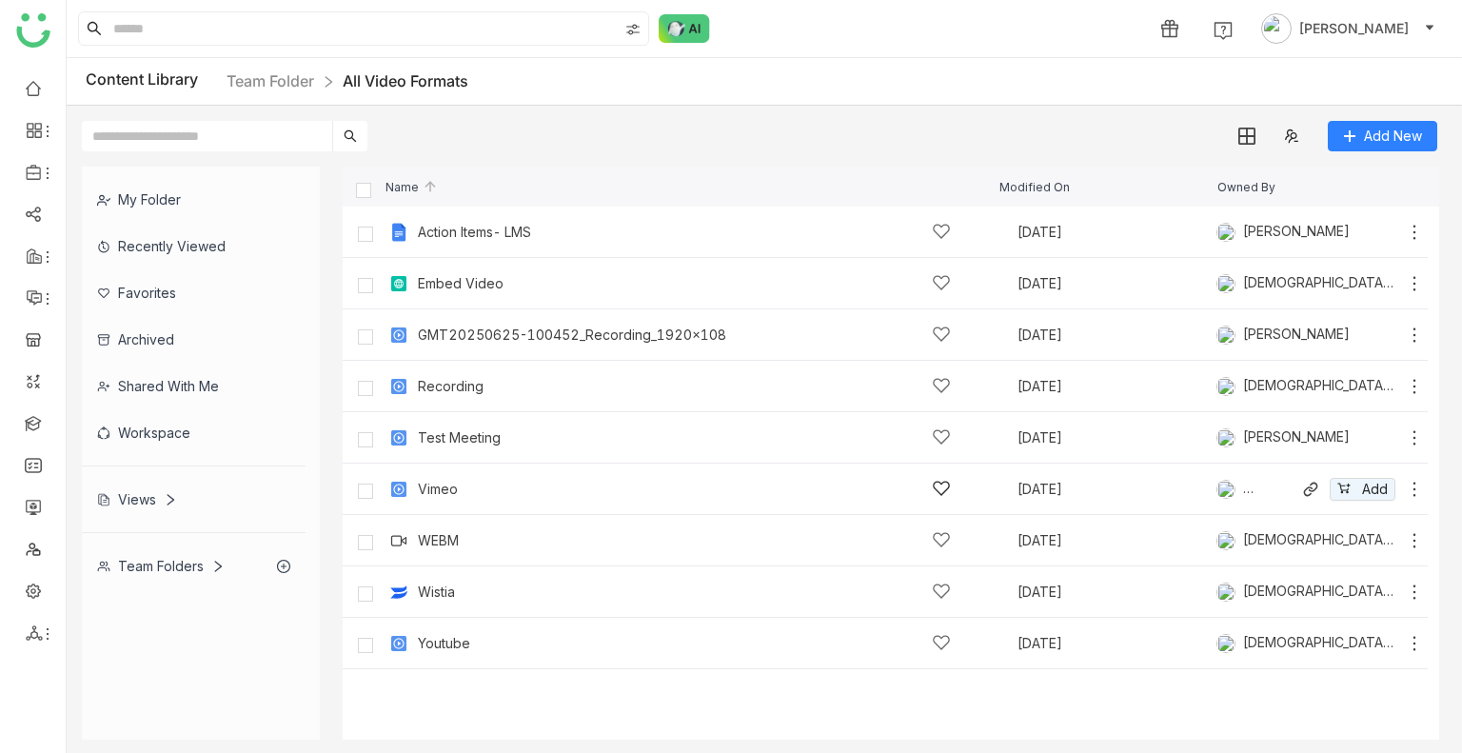
click at [1413, 485] on icon at bounding box center [1414, 489] width 19 height 19
